Goal: Submit feedback/report problem: Submit feedback/report problem

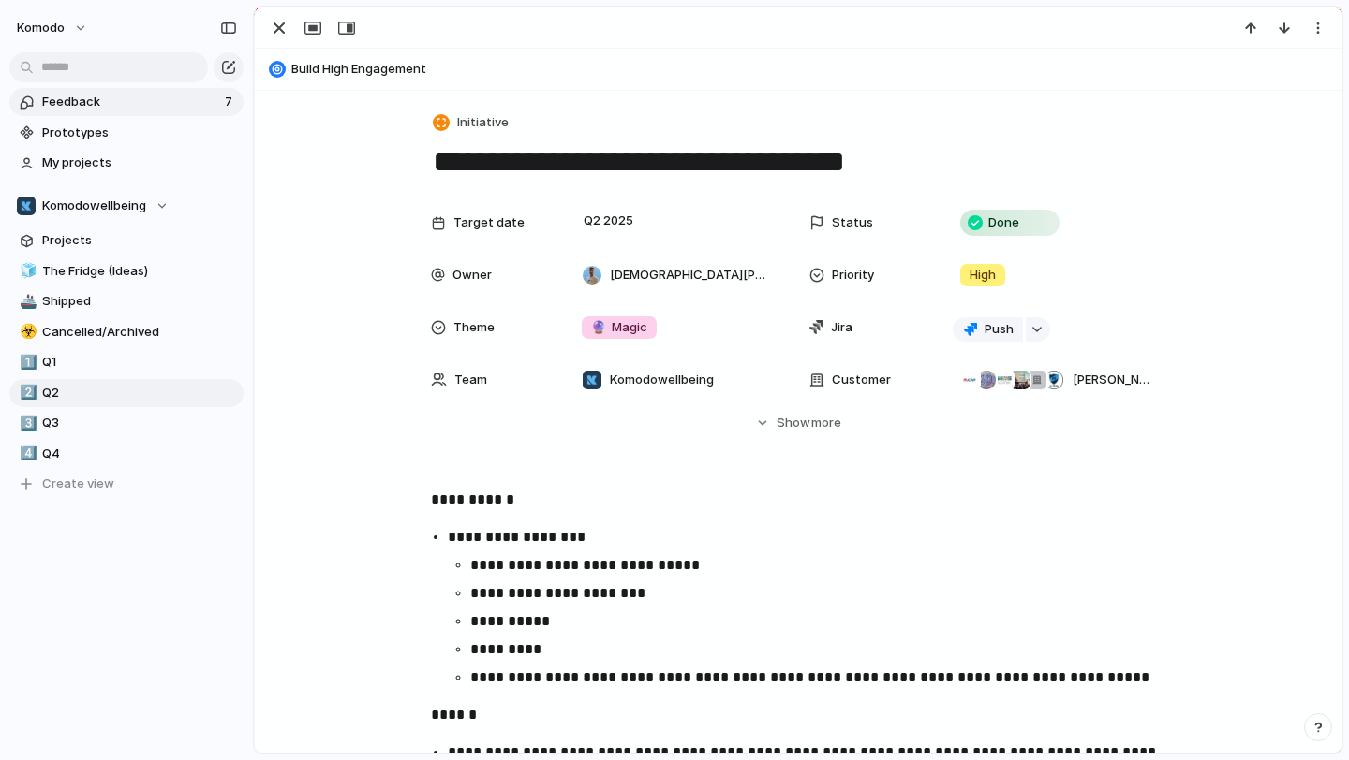
click at [155, 99] on span "Feedback" at bounding box center [130, 102] width 177 height 19
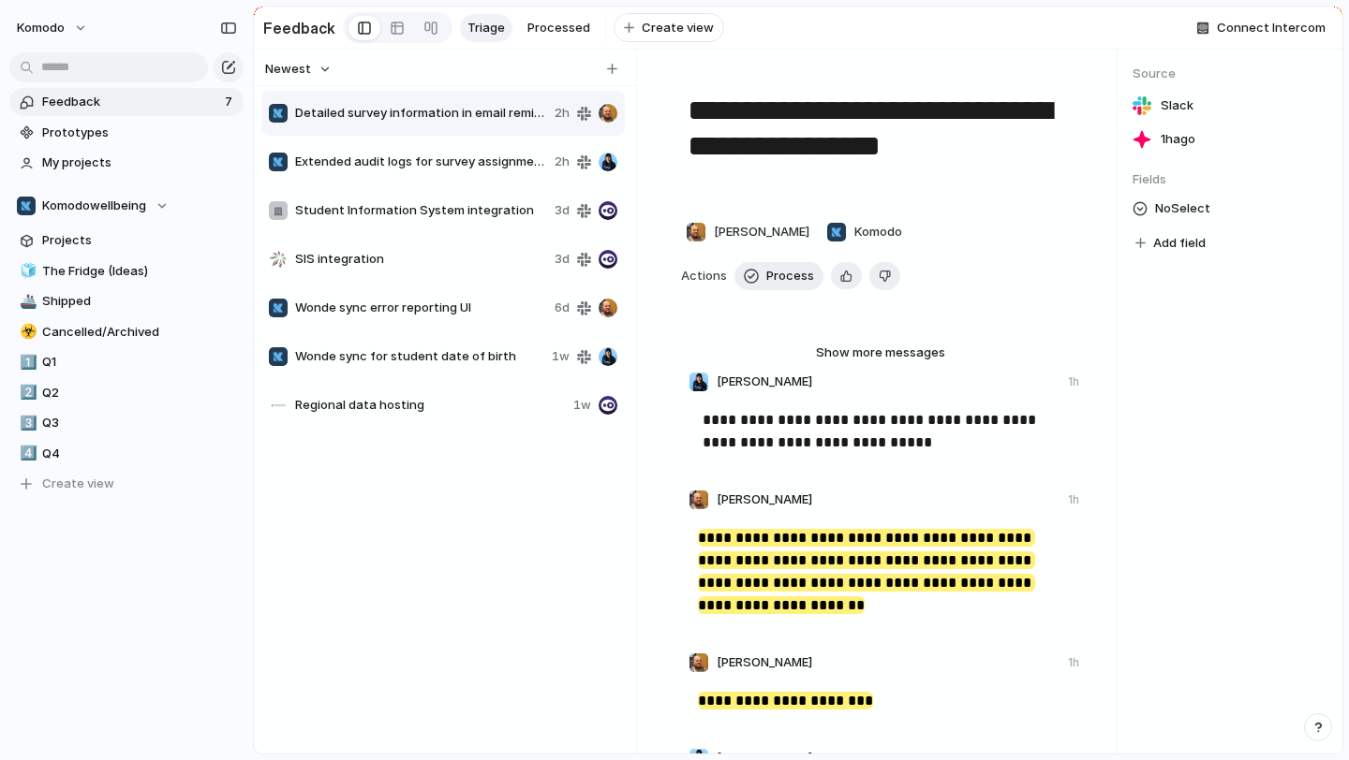
click at [332, 170] on span "Extended audit logs for survey assignments" at bounding box center [421, 162] width 252 height 19
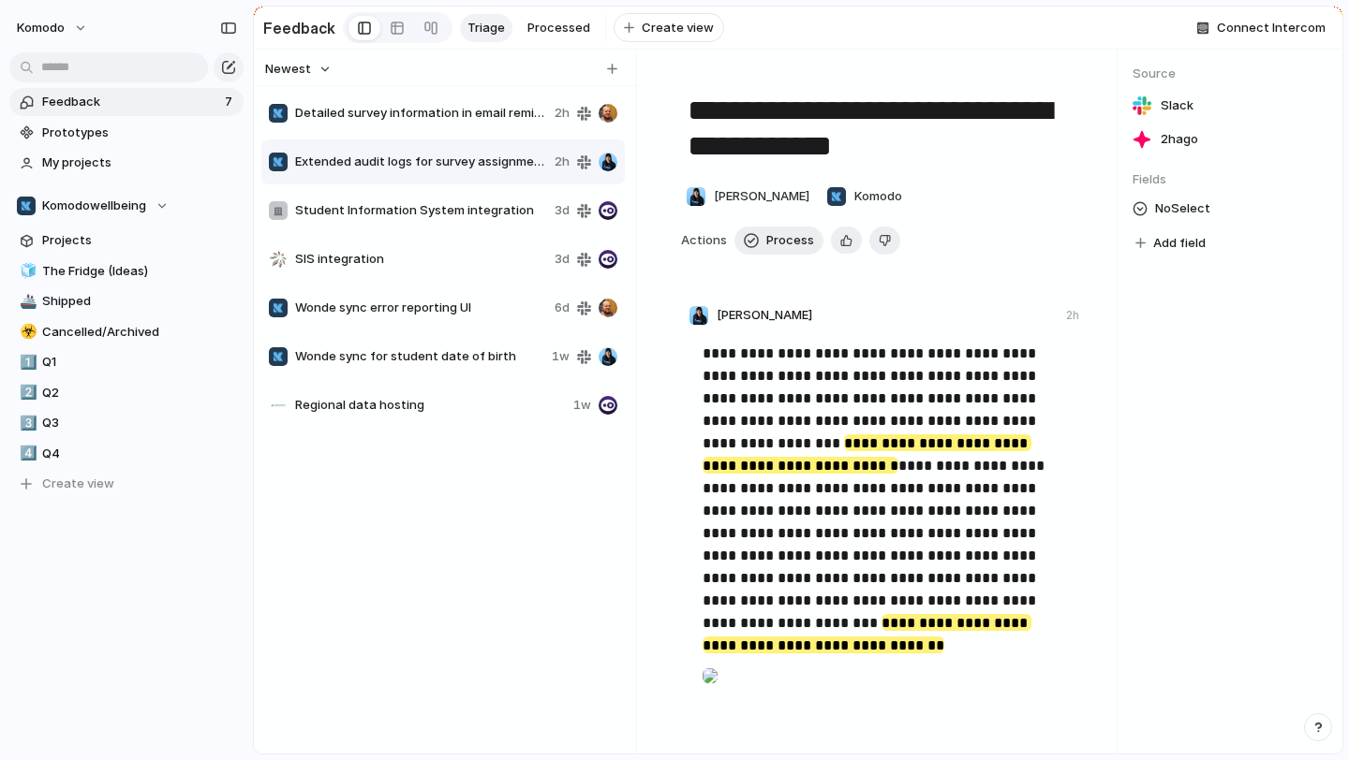
click at [398, 413] on span "Regional data hosting" at bounding box center [430, 405] width 271 height 19
type textarea "**********"
